Goal: Obtain resource: Download file/media

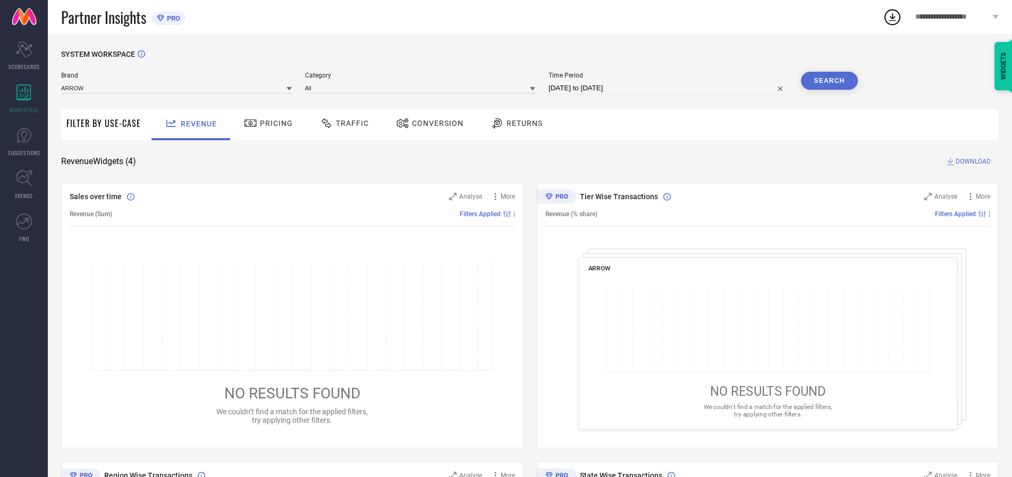
click at [342, 123] on span "Traffic" at bounding box center [352, 123] width 33 height 9
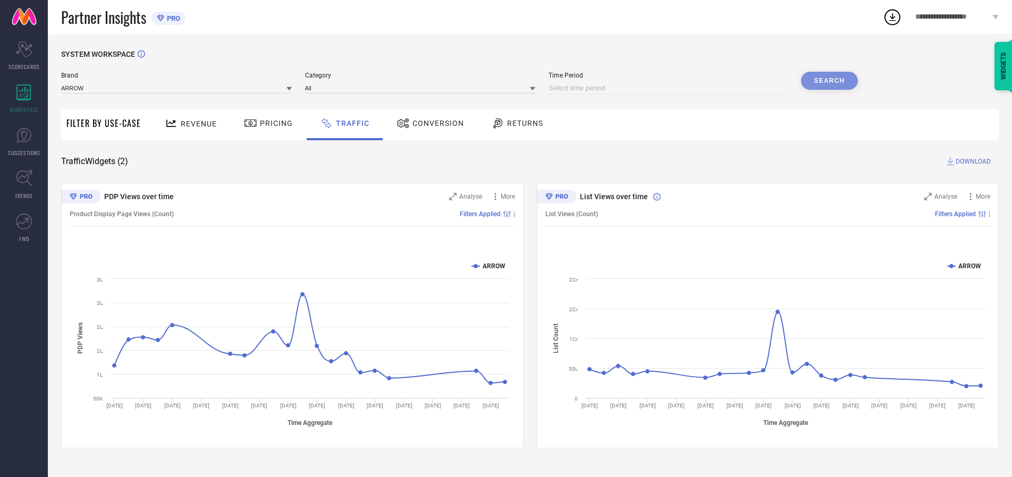
click at [670, 88] on input at bounding box center [667, 88] width 239 height 13
select select "8"
select select "2025"
select select "9"
select select "2025"
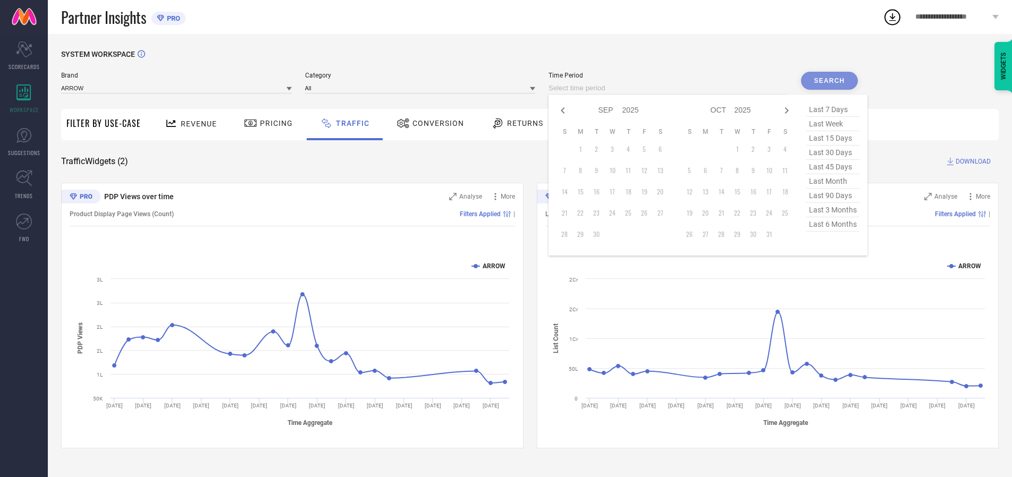
select select "7"
select select "2025"
select select "8"
select select "2025"
click at [647, 234] on td "29" at bounding box center [644, 234] width 16 height 16
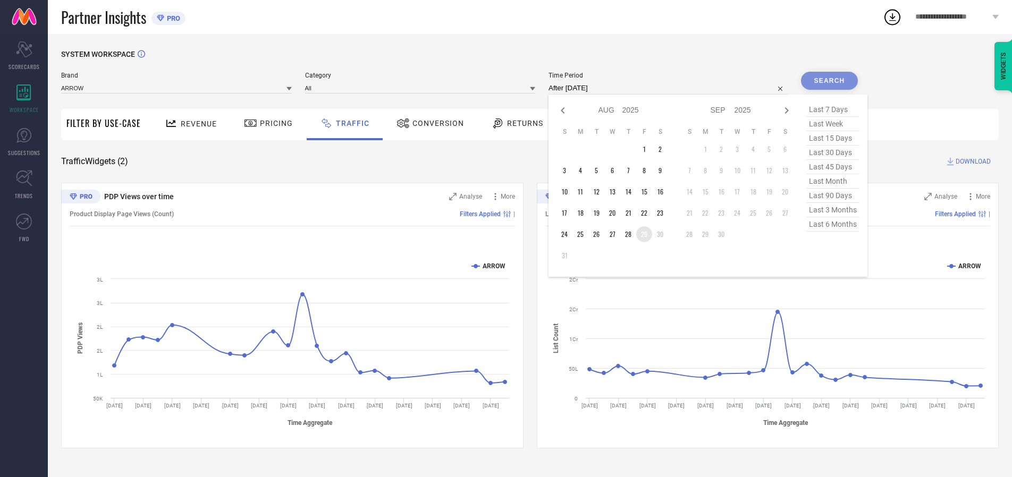
type input "[DATE] to [DATE]"
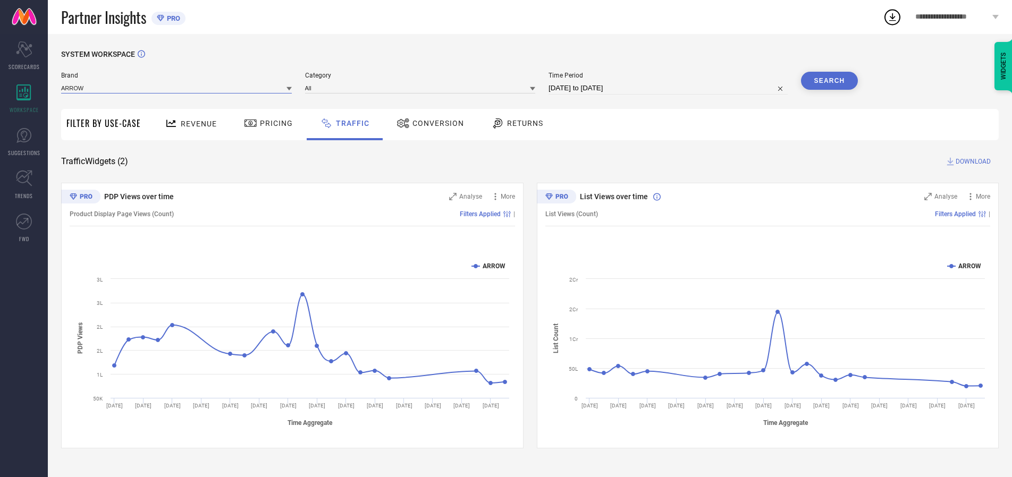
click at [177, 88] on input at bounding box center [176, 87] width 231 height 11
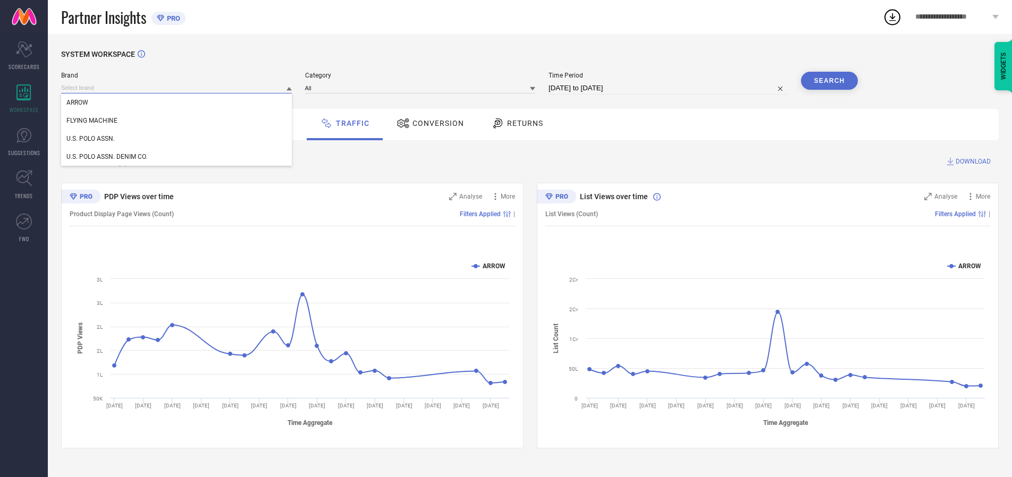
click at [177, 88] on input at bounding box center [176, 87] width 231 height 11
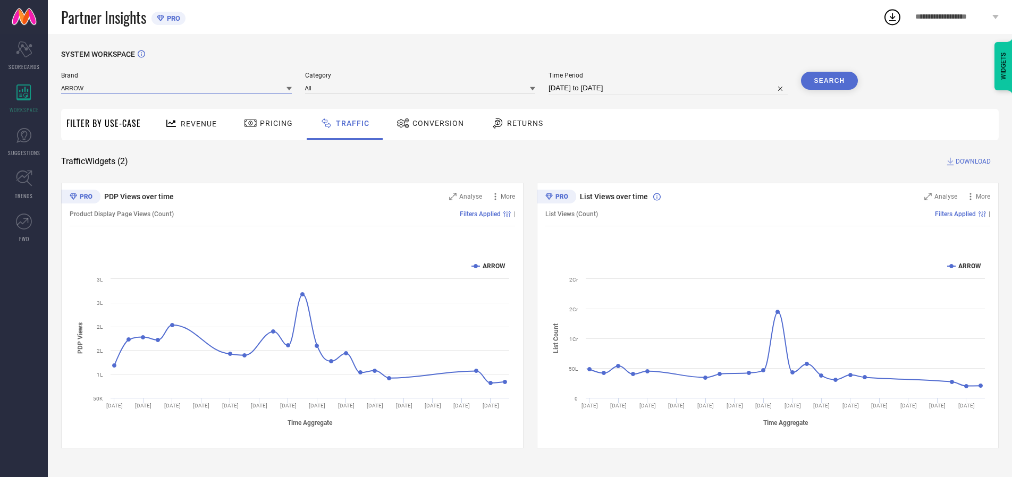
click at [177, 88] on input at bounding box center [176, 87] width 231 height 11
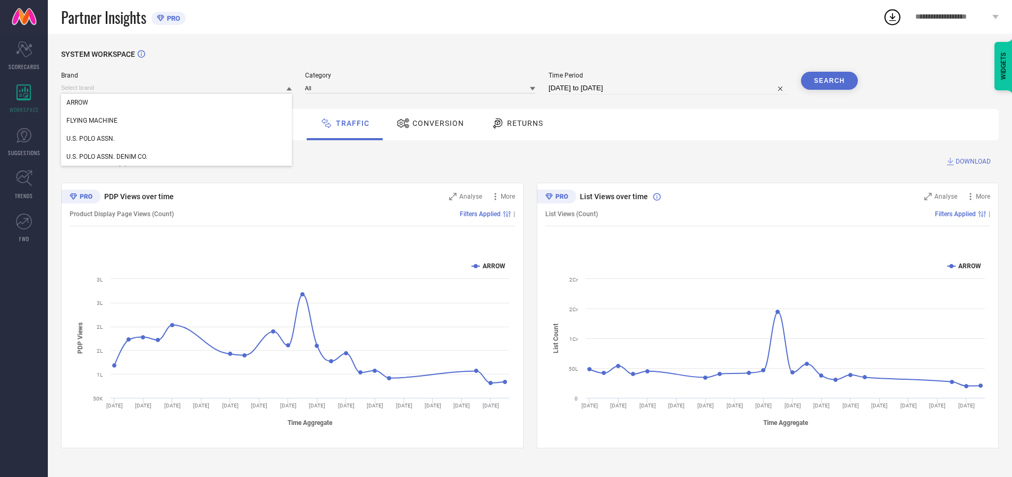
click at [177, 139] on div "U.S. POLO ASSN." at bounding box center [176, 139] width 231 height 18
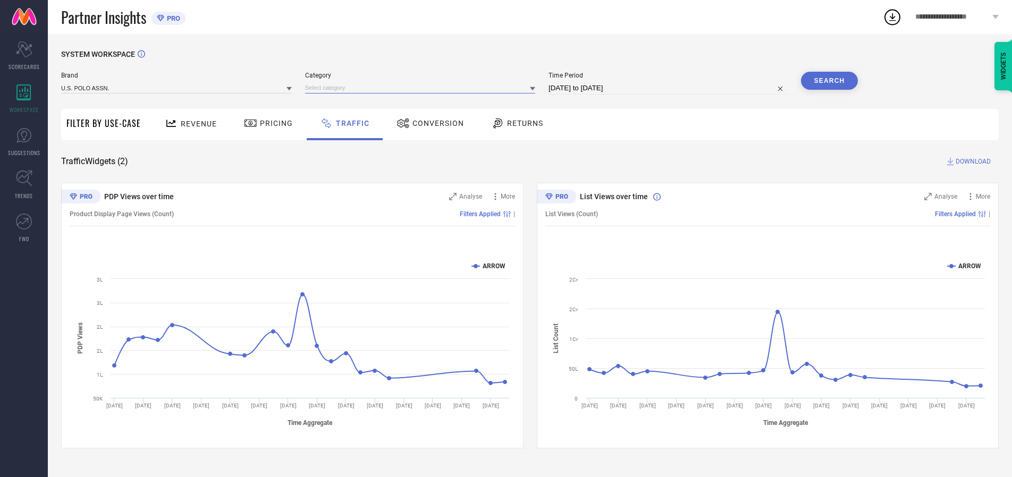
click at [423, 88] on input at bounding box center [420, 87] width 231 height 11
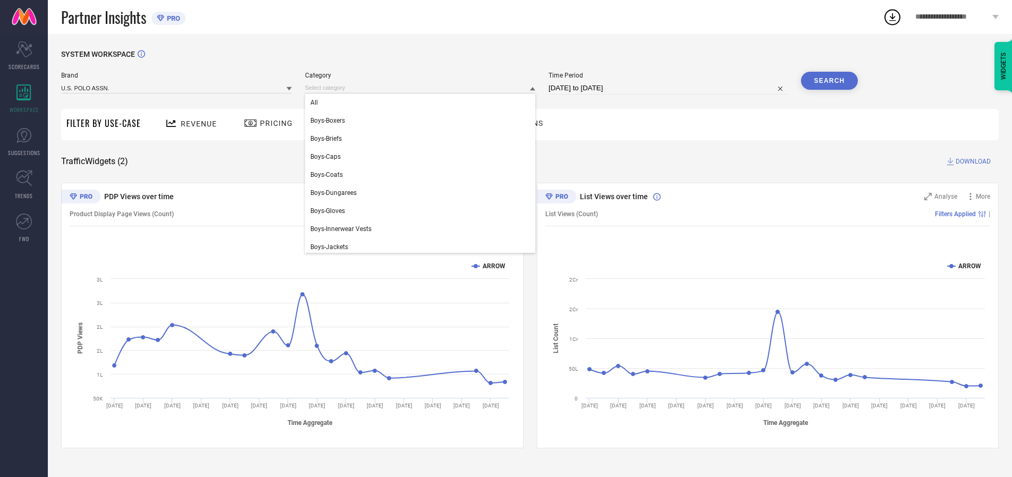
click at [423, 103] on div "All" at bounding box center [420, 103] width 231 height 18
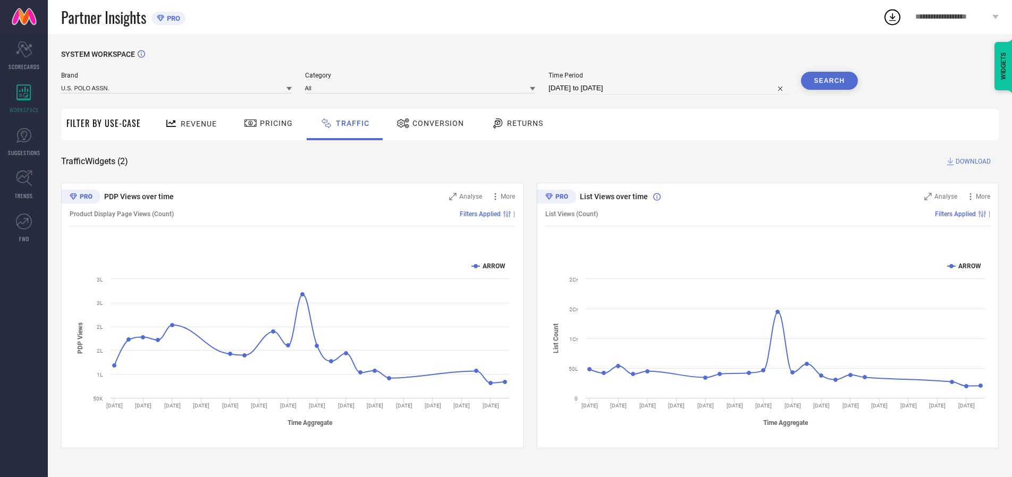
click at [829, 81] on button "Search" at bounding box center [829, 81] width 57 height 18
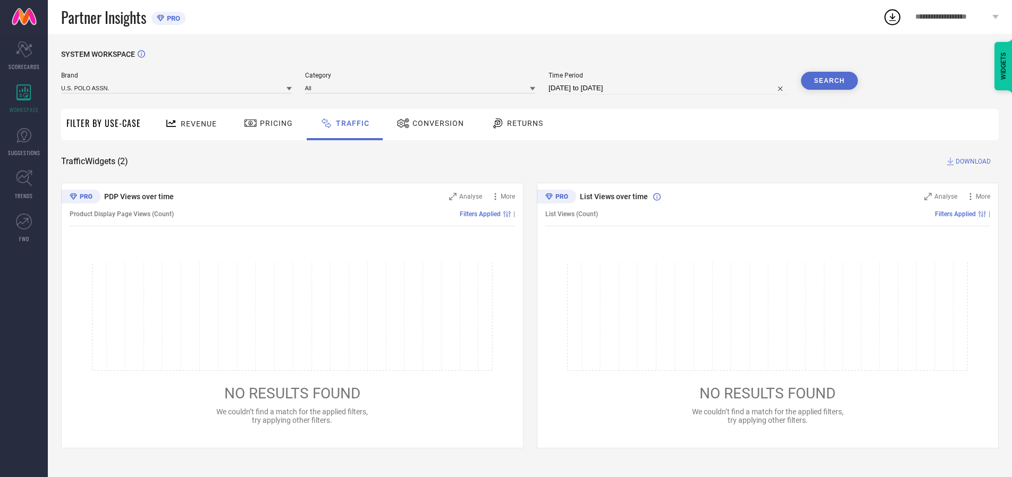
click at [972, 162] on span "DOWNLOAD" at bounding box center [973, 161] width 35 height 11
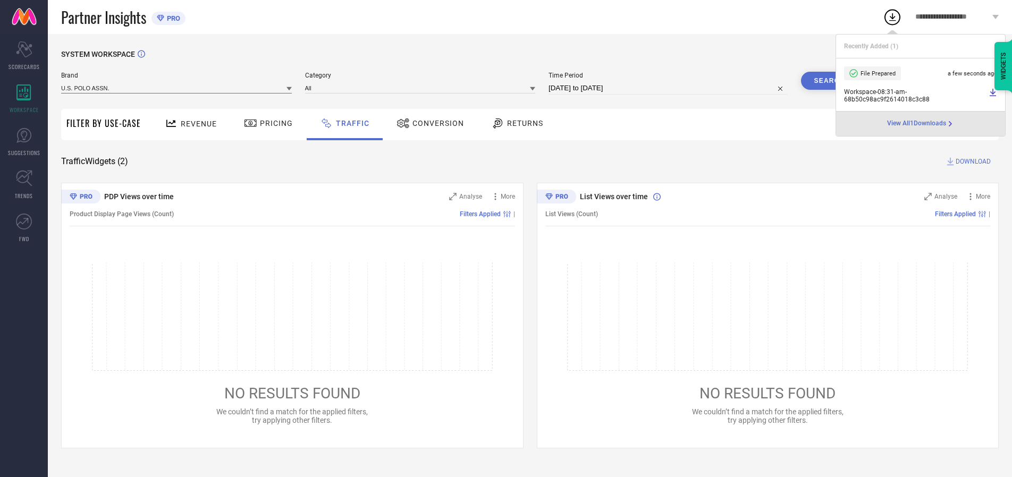
click at [177, 88] on input at bounding box center [176, 87] width 231 height 11
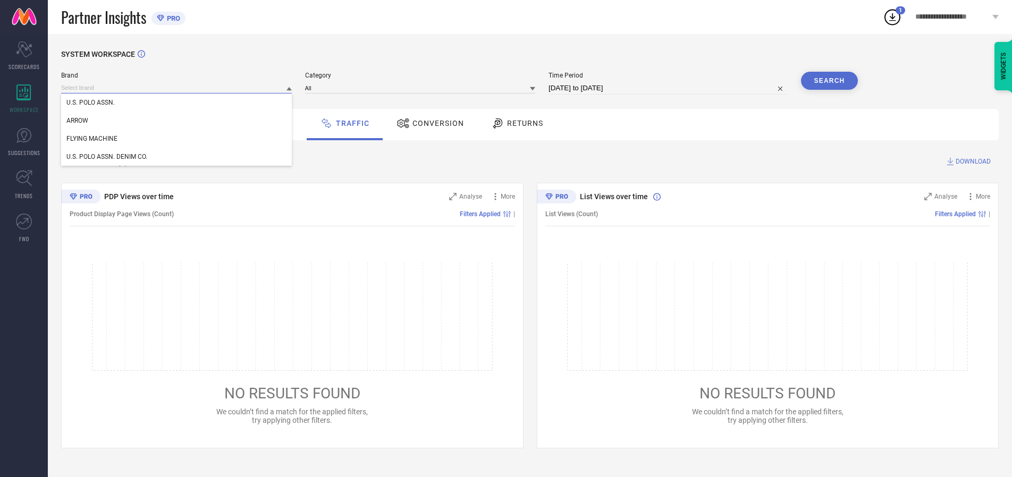
click at [177, 157] on div "U.S. POLO ASSN. DENIM CO." at bounding box center [176, 157] width 231 height 18
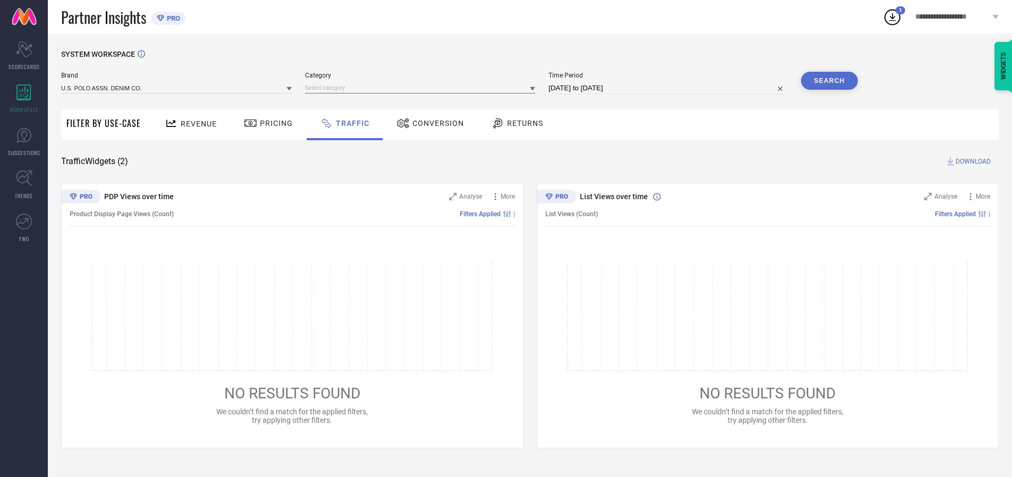
click at [423, 88] on input at bounding box center [420, 87] width 231 height 11
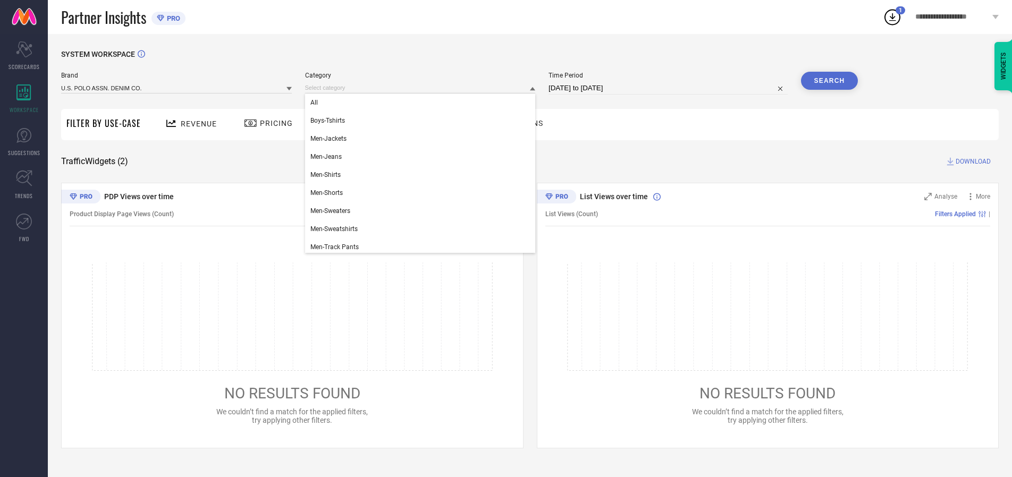
click at [423, 103] on div "All" at bounding box center [420, 103] width 231 height 18
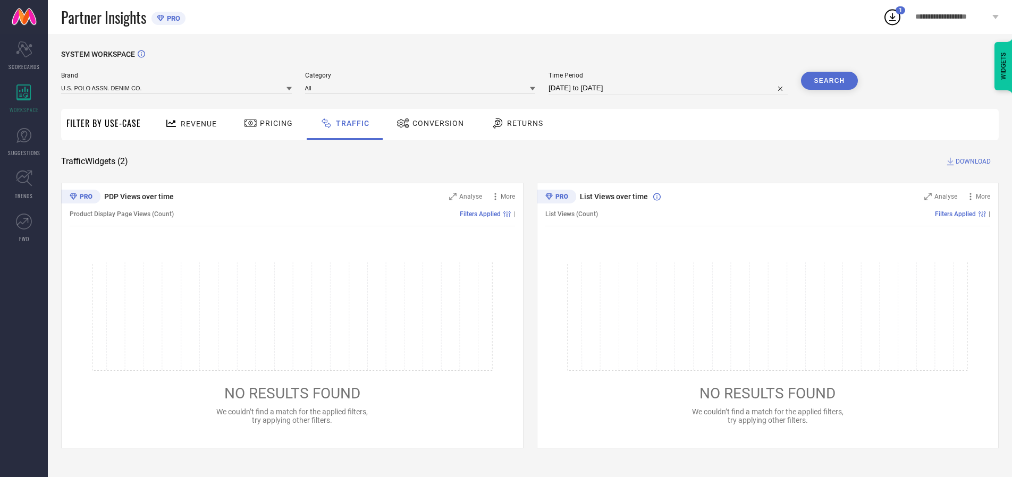
click at [829, 81] on button "Search" at bounding box center [829, 81] width 57 height 18
click at [972, 162] on span "DOWNLOAD" at bounding box center [973, 161] width 35 height 11
